Goal: Task Accomplishment & Management: Manage account settings

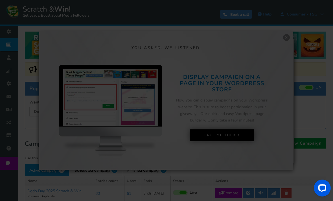
click at [258, 101] on div at bounding box center [166, 100] width 333 height 201
click at [231, 143] on div at bounding box center [166, 100] width 333 height 201
click at [286, 46] on div at bounding box center [166, 100] width 333 height 201
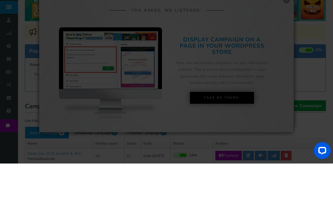
scroll to position [25, 0]
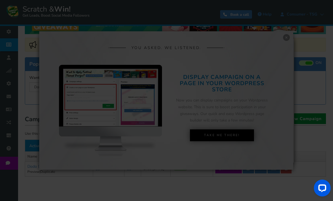
click at [288, 45] on div at bounding box center [166, 100] width 333 height 201
click at [279, 58] on div at bounding box center [166, 100] width 333 height 201
click at [246, 95] on div at bounding box center [166, 100] width 333 height 201
click at [286, 46] on div at bounding box center [166, 100] width 333 height 201
click at [230, 135] on div at bounding box center [166, 100] width 333 height 201
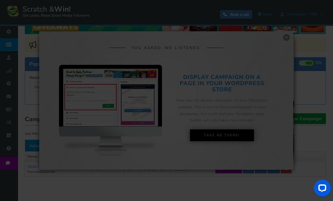
click at [218, 148] on div at bounding box center [166, 100] width 333 height 201
click at [284, 120] on div at bounding box center [166, 100] width 333 height 201
click at [253, 100] on div at bounding box center [166, 100] width 333 height 201
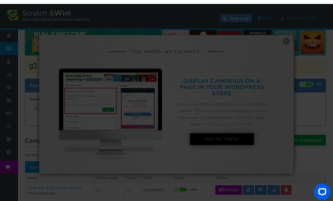
scroll to position [0, 0]
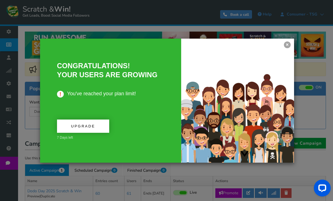
click at [94, 126] on span "Upgrade" at bounding box center [83, 126] width 24 height 4
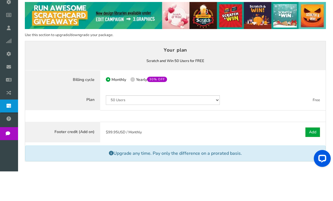
scroll to position [8, 0]
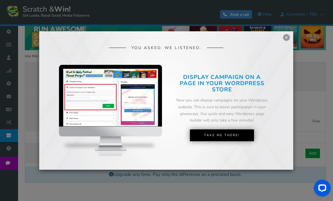
click at [287, 41] on link "×" at bounding box center [286, 37] width 7 height 7
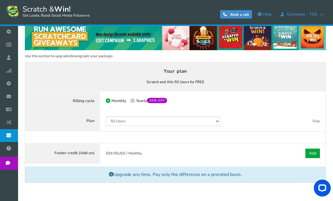
click at [216, 121] on select "50 Users 500 Users 2000 Users 10000 Users 25000 Users Unlimited" at bounding box center [163, 122] width 114 height 10
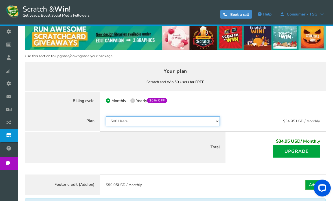
click at [212, 120] on select "50 Users 500 Users 2000 Users 10000 Users 25000 Users Unlimited" at bounding box center [163, 122] width 114 height 10
select select "846"
click at [299, 152] on button "Upgrade" at bounding box center [296, 151] width 47 height 12
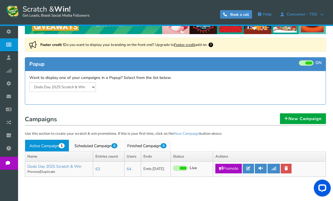
click at [71, 166] on link "Dodo Day 2025 Scratch & Win" at bounding box center [54, 166] width 54 height 5
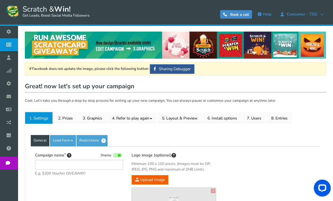
type input "Dodo Day 2025 Scratch & Win"
click at [258, 117] on link "7. Users" at bounding box center [254, 118] width 23 height 12
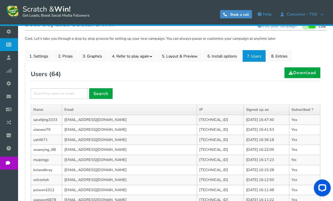
scroll to position [42, 0]
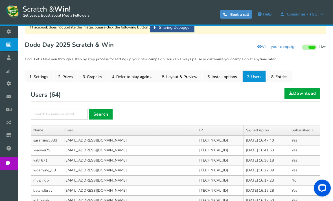
click at [68, 75] on link "2. Prizes" at bounding box center [66, 77] width 24 height 12
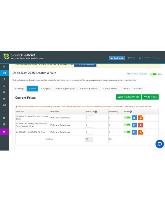
scroll to position [0, 0]
